Goal: Information Seeking & Learning: Learn about a topic

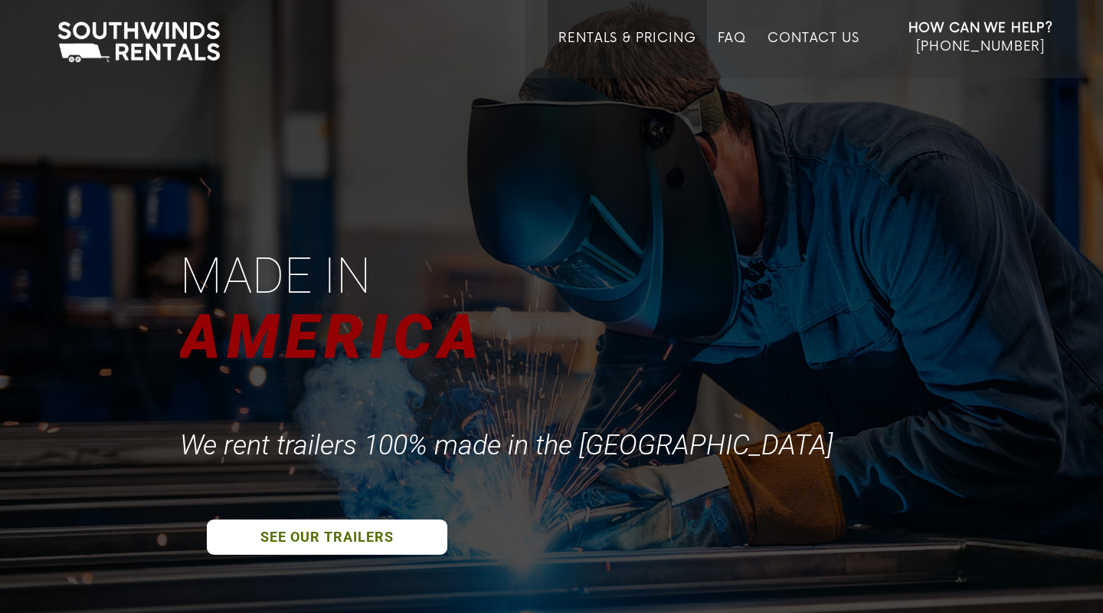
click at [617, 37] on link "Rentals & Pricing" at bounding box center [627, 54] width 137 height 47
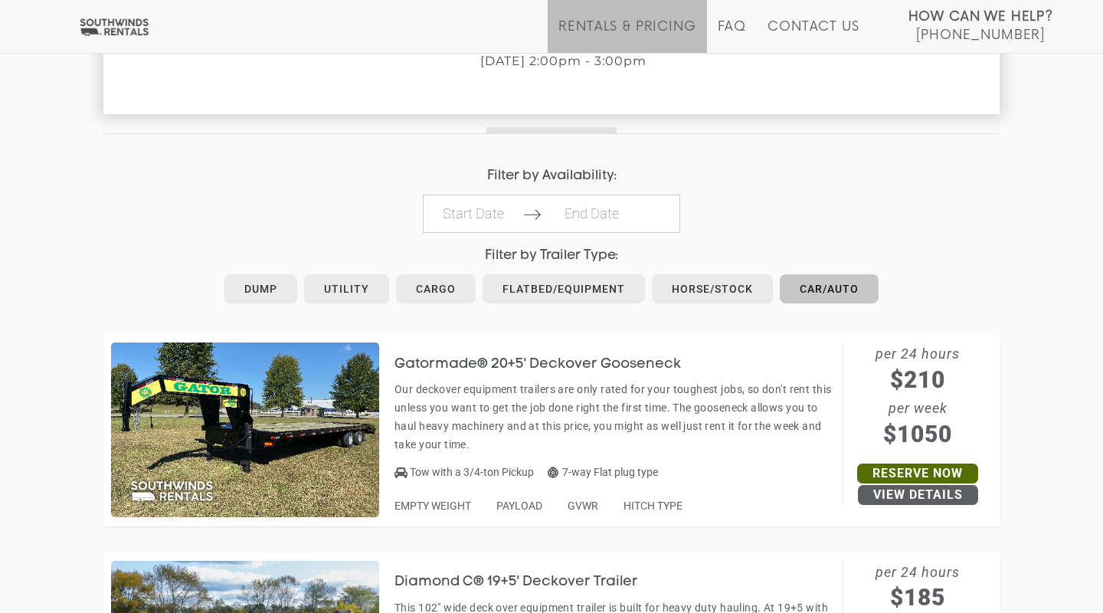
scroll to position [655, 0]
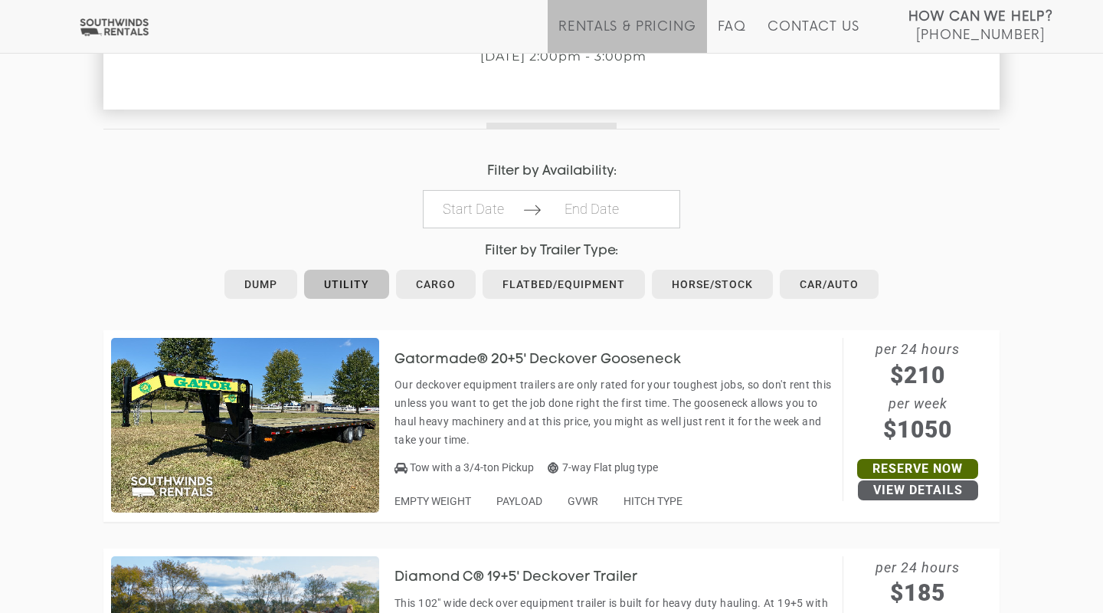
click at [357, 276] on link "Utility" at bounding box center [346, 284] width 85 height 29
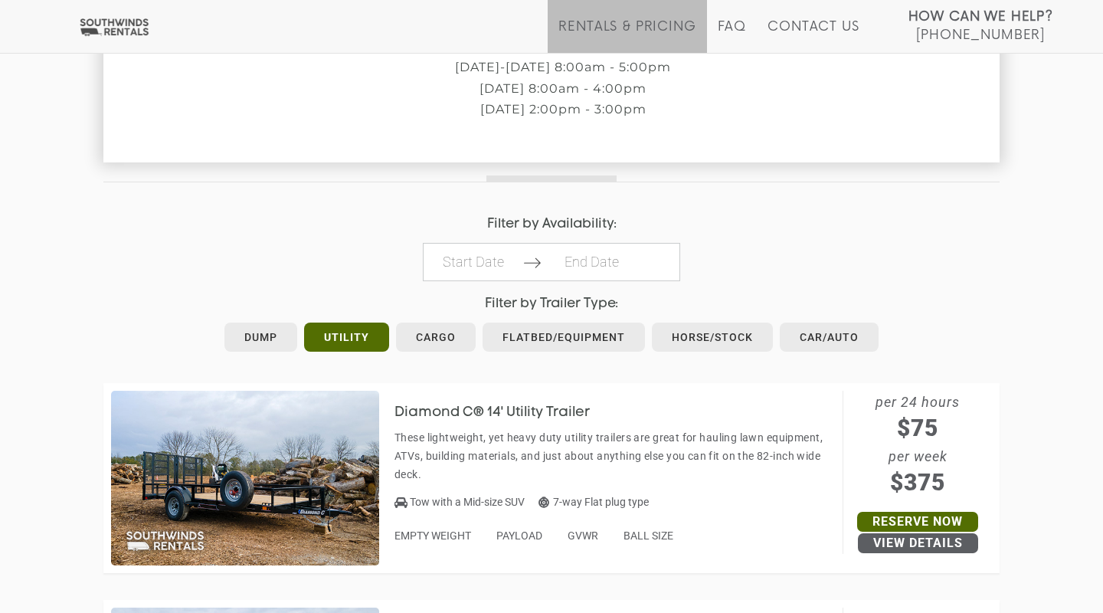
scroll to position [608, 0]
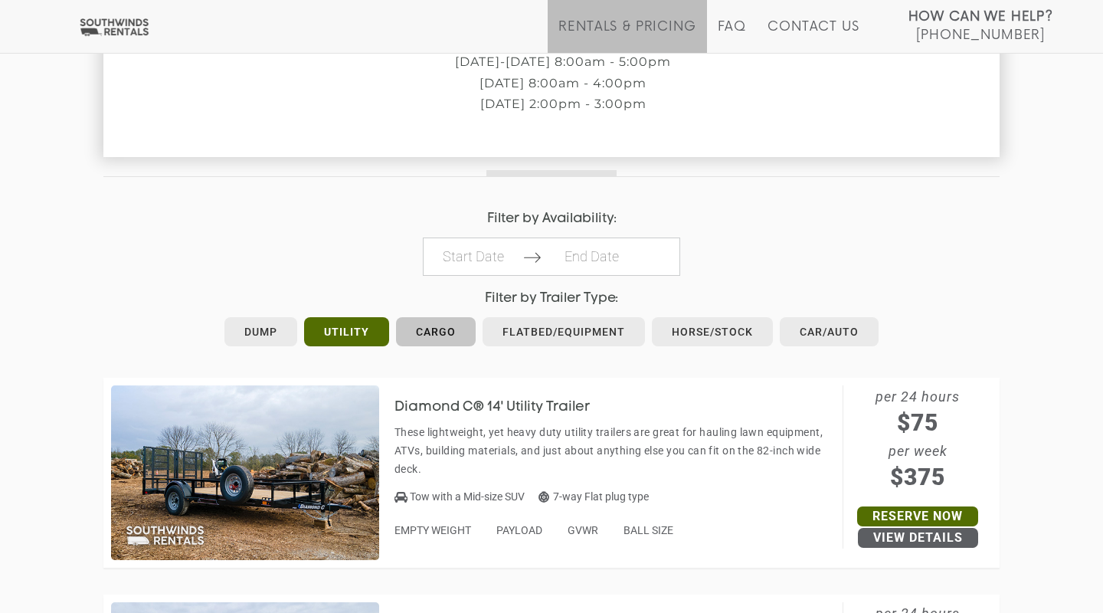
click at [435, 323] on link "Cargo" at bounding box center [436, 331] width 80 height 29
click at [548, 325] on link "Flatbed/Equipment" at bounding box center [564, 331] width 162 height 29
click at [816, 326] on link "Car/Auto" at bounding box center [829, 331] width 99 height 29
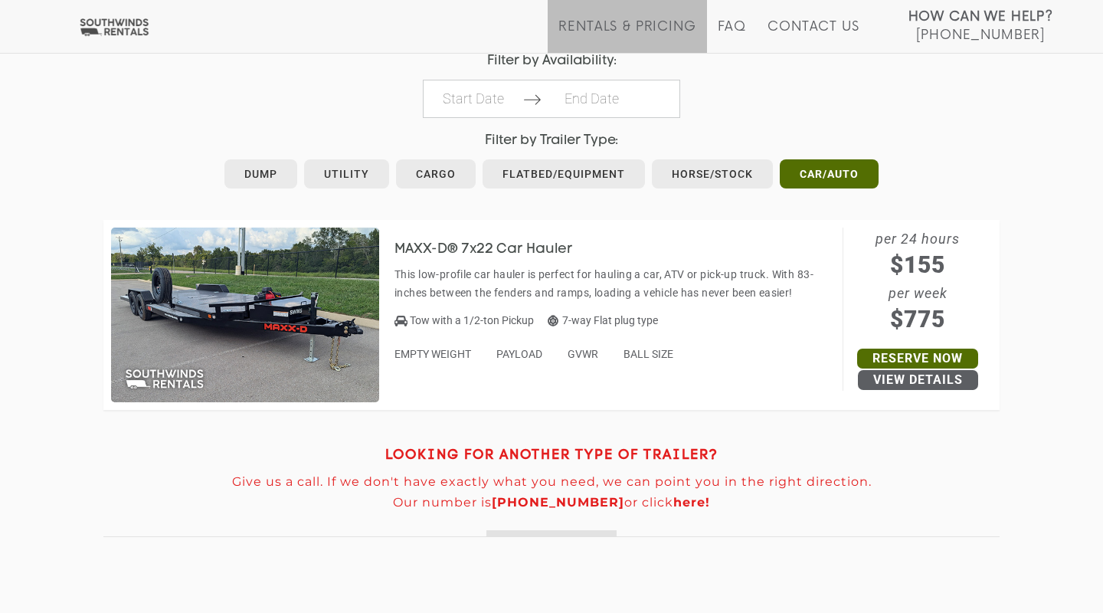
scroll to position [739, 0]
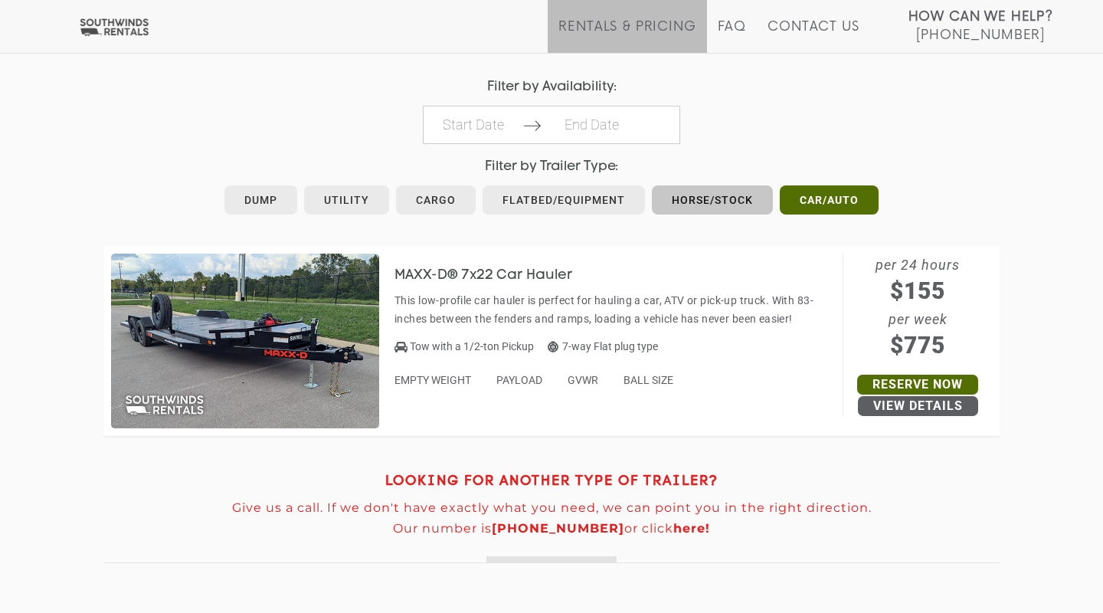
click at [728, 194] on link "Horse/Stock" at bounding box center [712, 199] width 121 height 29
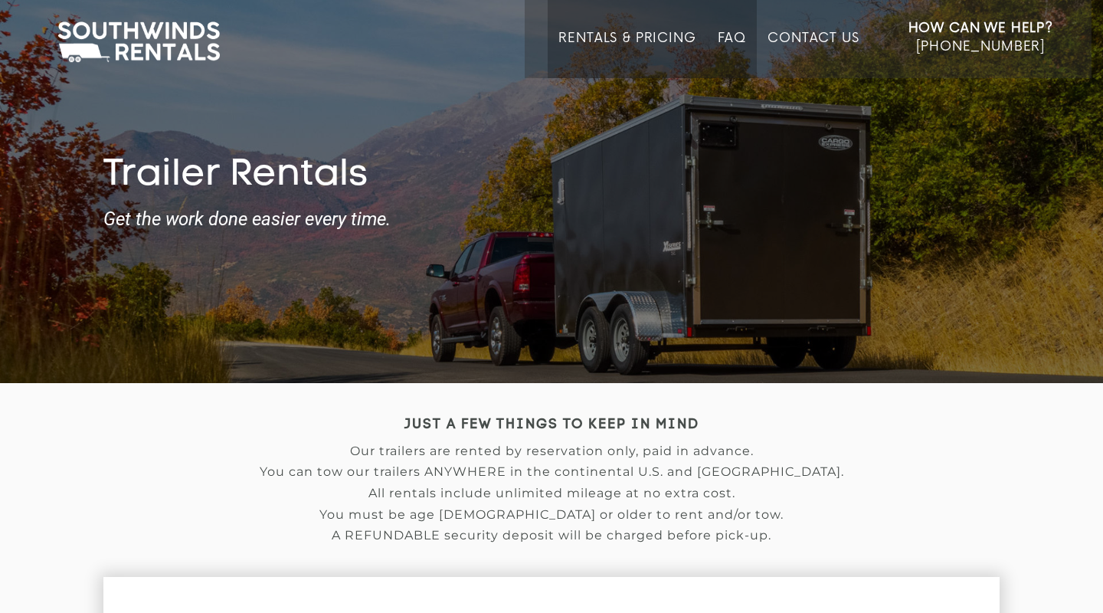
click at [726, 26] on li "FAQ" at bounding box center [732, 39] width 51 height 78
click at [718, 37] on link "FAQ" at bounding box center [732, 54] width 29 height 47
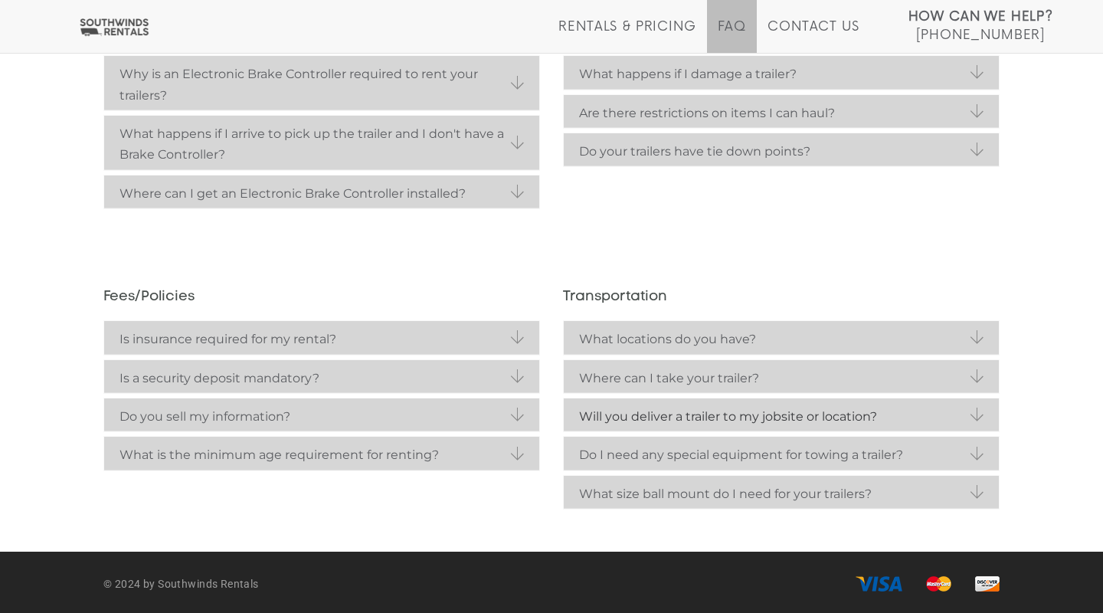
scroll to position [434, 0]
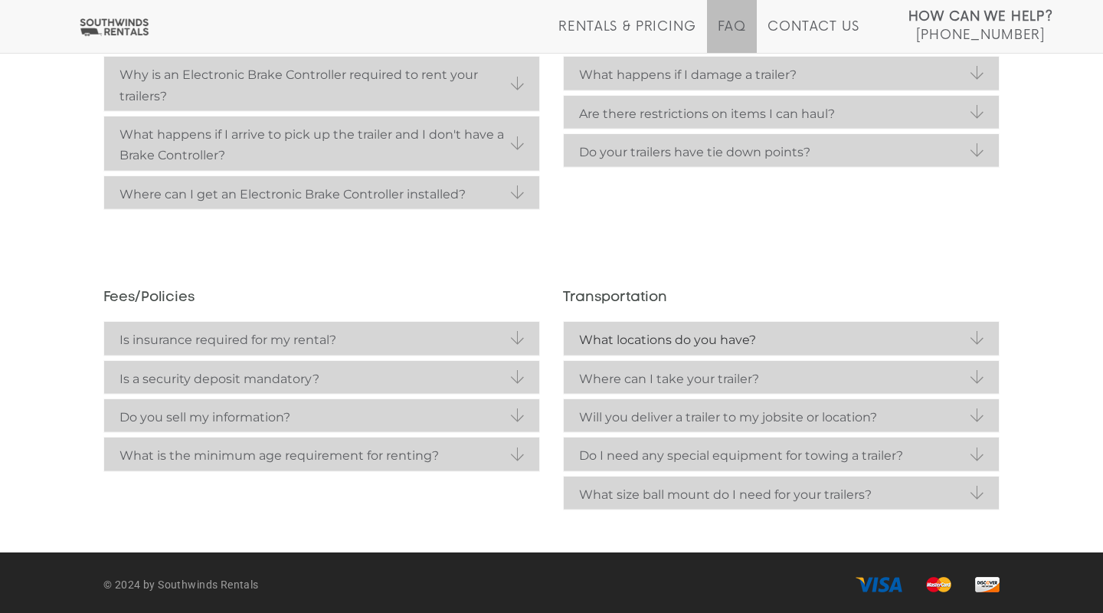
click at [975, 332] on link "What locations do you have?" at bounding box center [781, 338] width 435 height 33
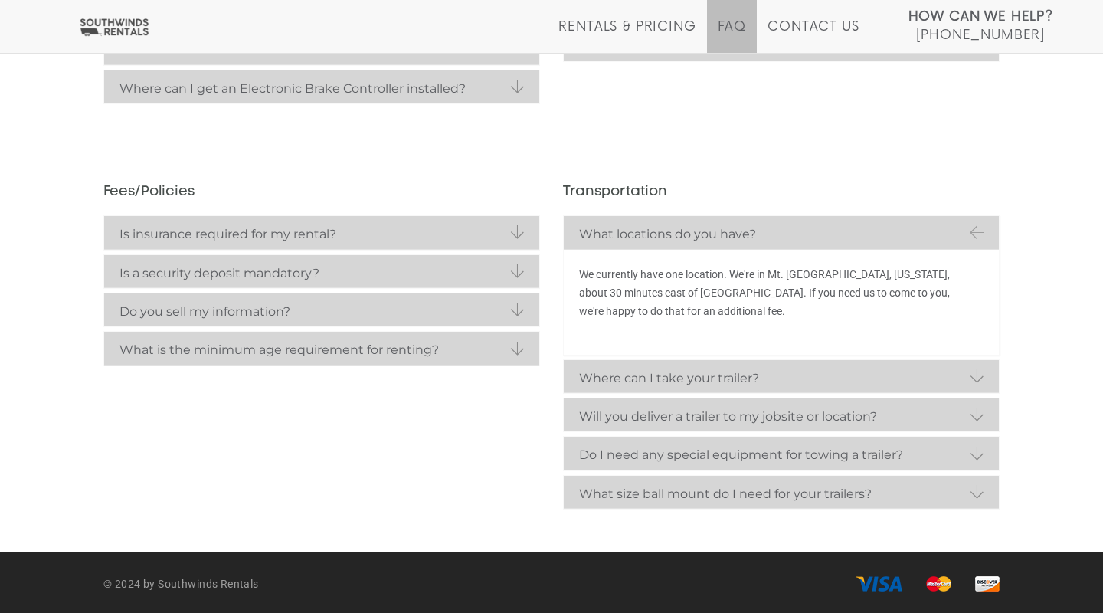
scroll to position [539, 0]
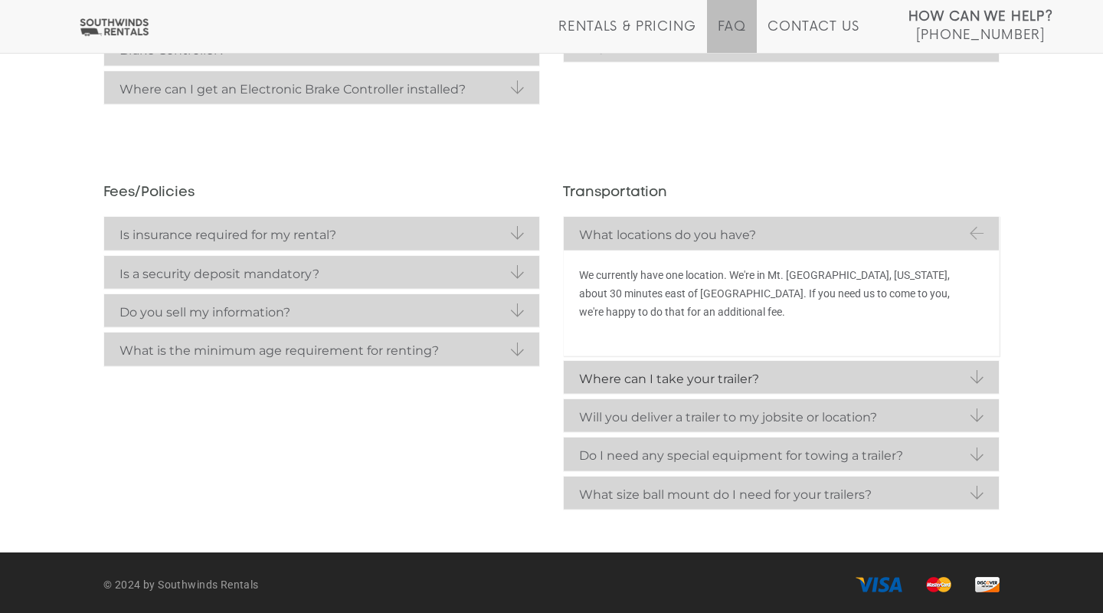
click at [975, 369] on strong "Where can I take your trailer?" at bounding box center [781, 379] width 405 height 21
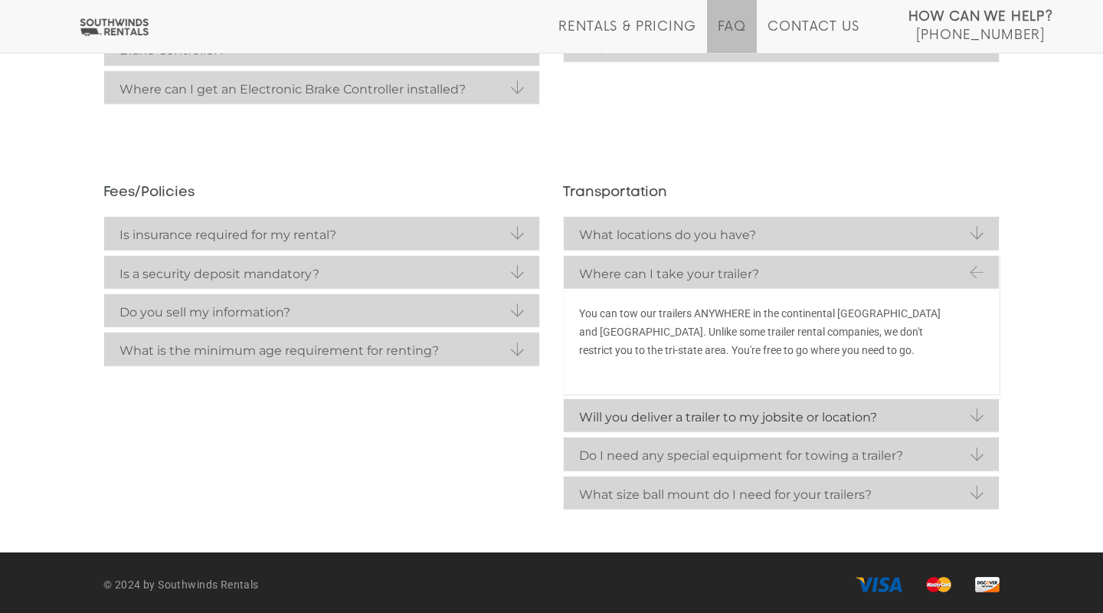
click at [979, 413] on link "Will you deliver a trailer to my jobsite or location?" at bounding box center [781, 415] width 435 height 33
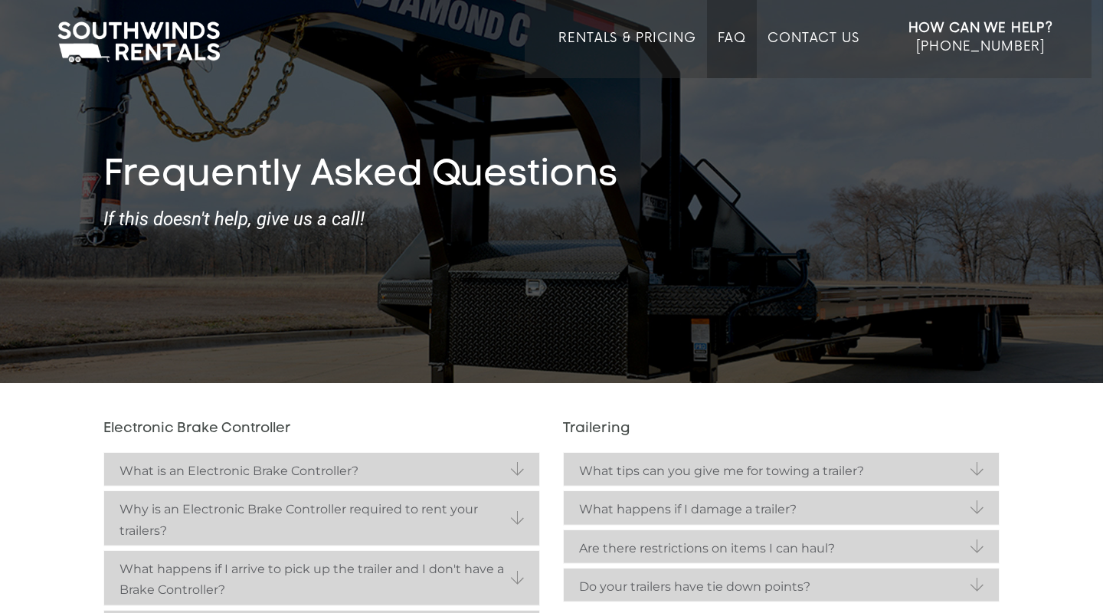
scroll to position [0, 0]
click at [817, 41] on link "Contact Us" at bounding box center [813, 54] width 91 height 47
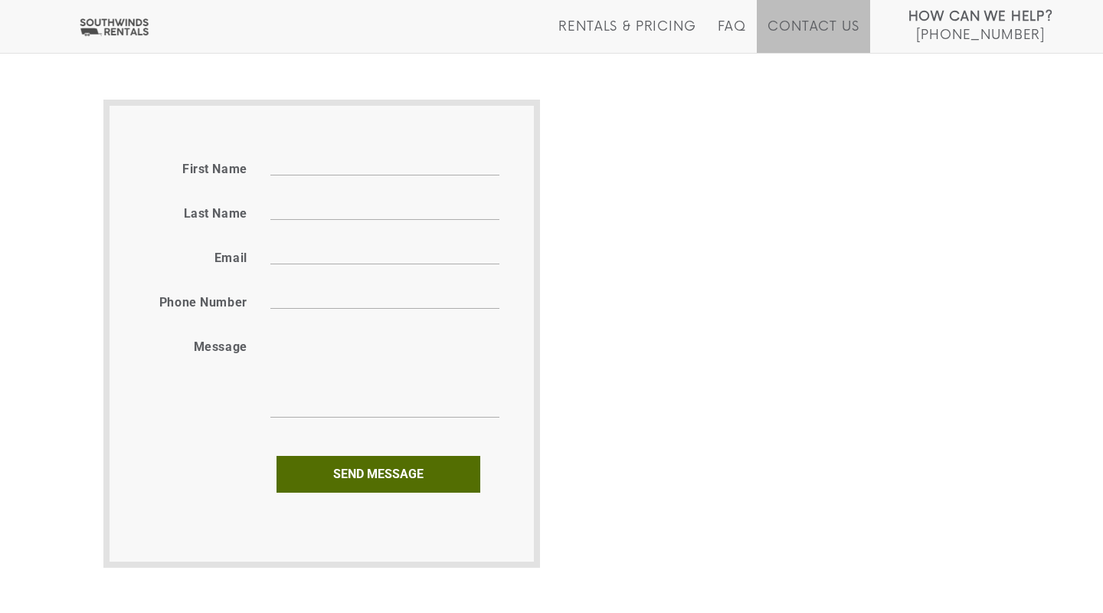
scroll to position [830, 0]
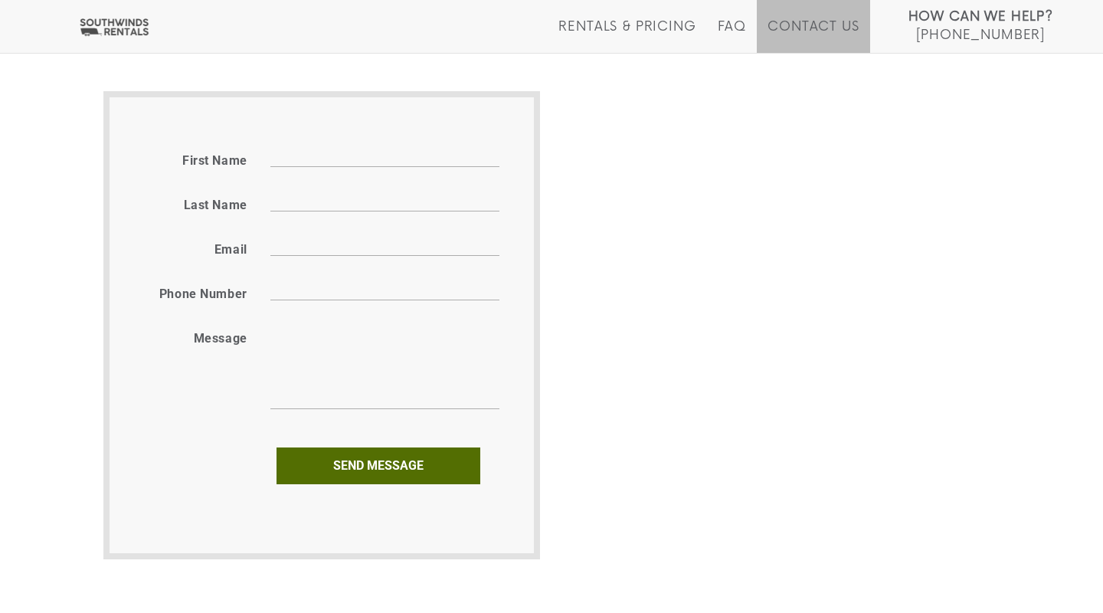
click at [1001, 446] on div at bounding box center [782, 321] width 460 height 460
click at [1034, 428] on div "get in touch Contact us by email, phone or through our web form below. [PHONE_N…" at bounding box center [551, 100] width 1103 height 1095
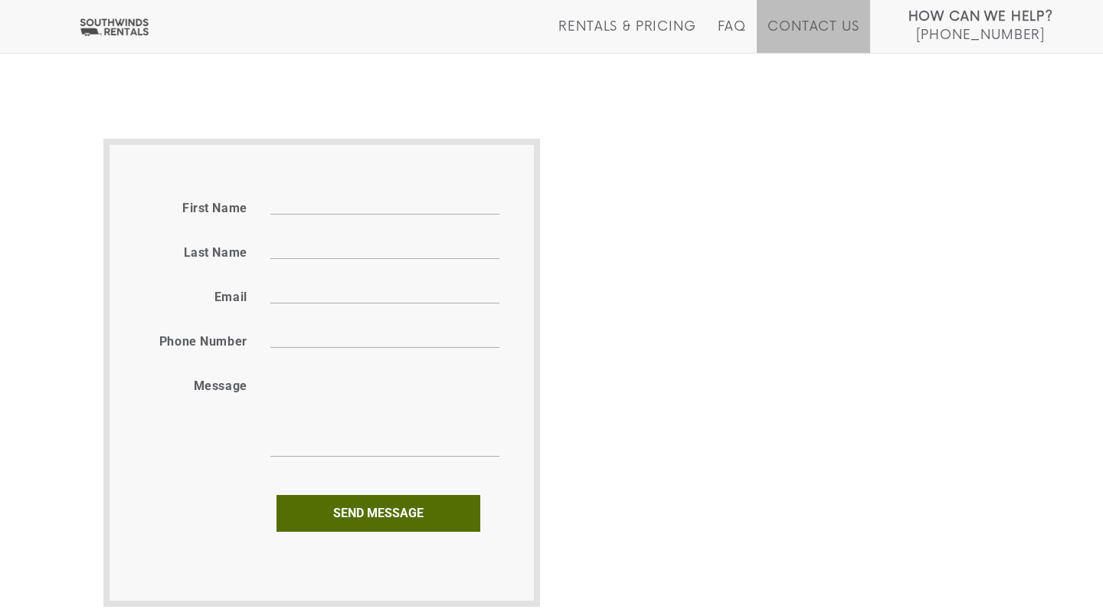
scroll to position [781, 0]
